Goal: Find specific page/section: Find specific page/section

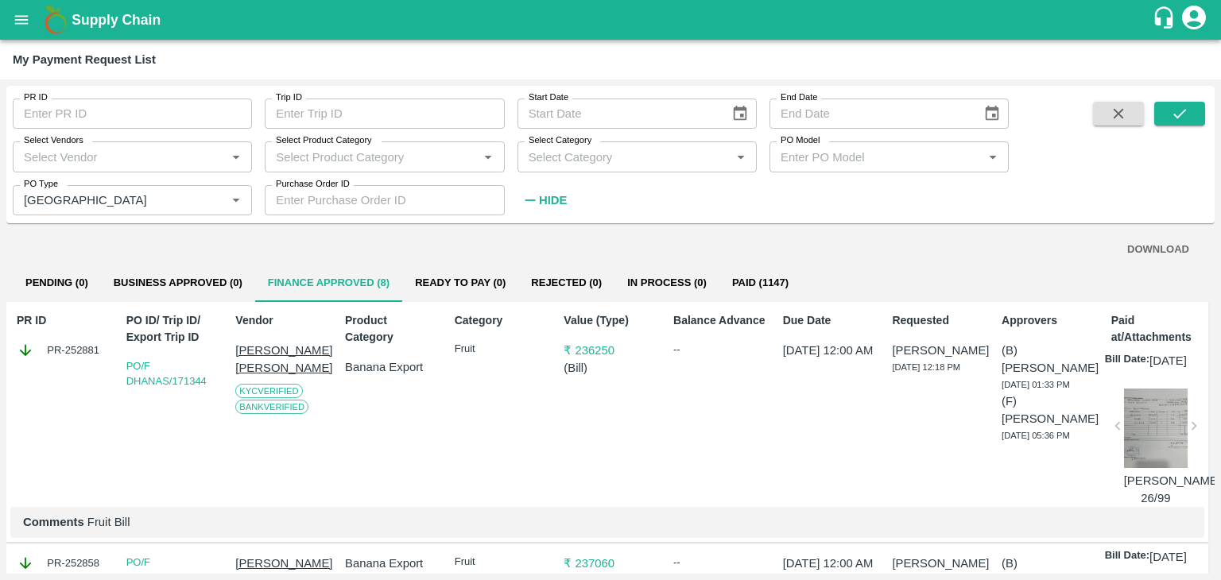
click at [700, 440] on div "Balance Advance --" at bounding box center [716, 407] width 99 height 202
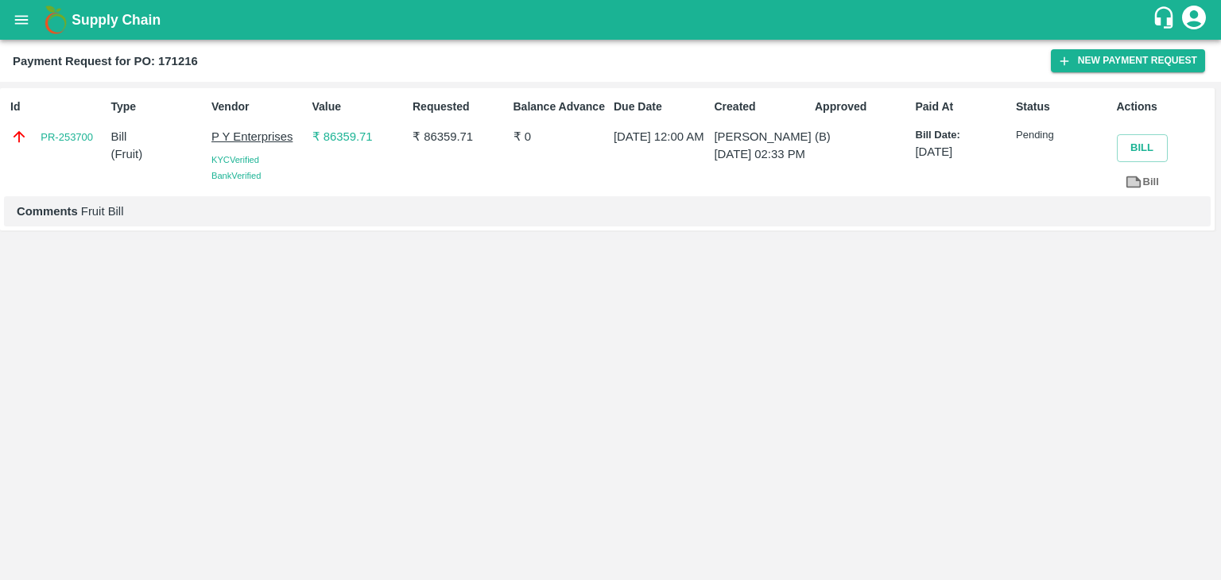
click at [3, 28] on div "Supply Chain" at bounding box center [610, 20] width 1221 height 40
click at [17, 21] on icon "open drawer" at bounding box center [21, 19] width 17 height 17
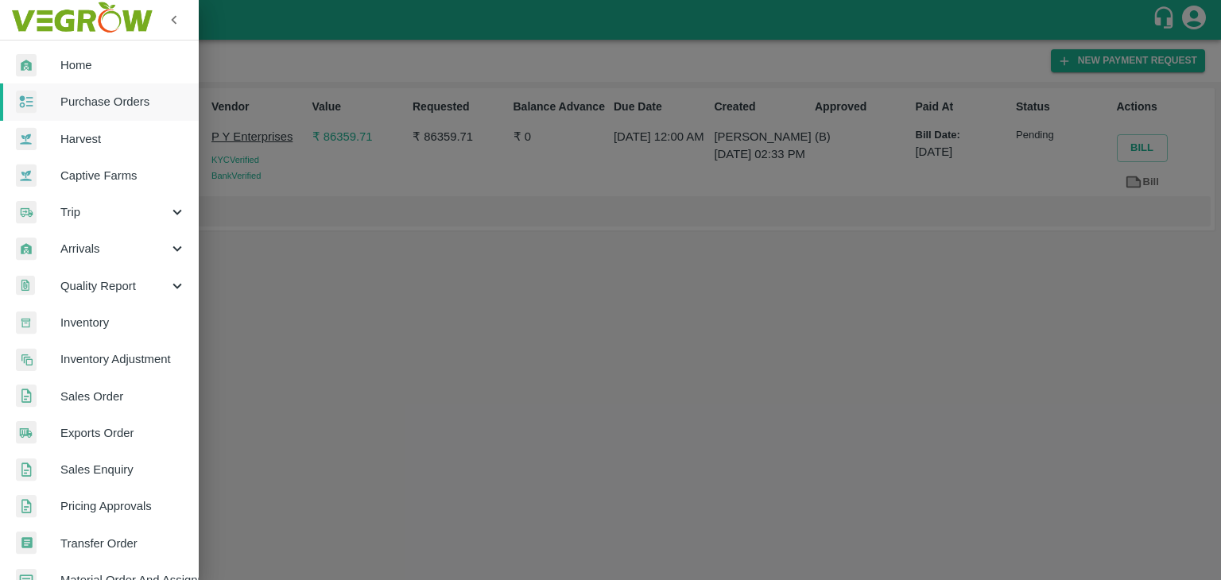
click at [137, 118] on link "Purchase Orders" at bounding box center [99, 101] width 199 height 37
